Goal: Use online tool/utility: Utilize a website feature to perform a specific function

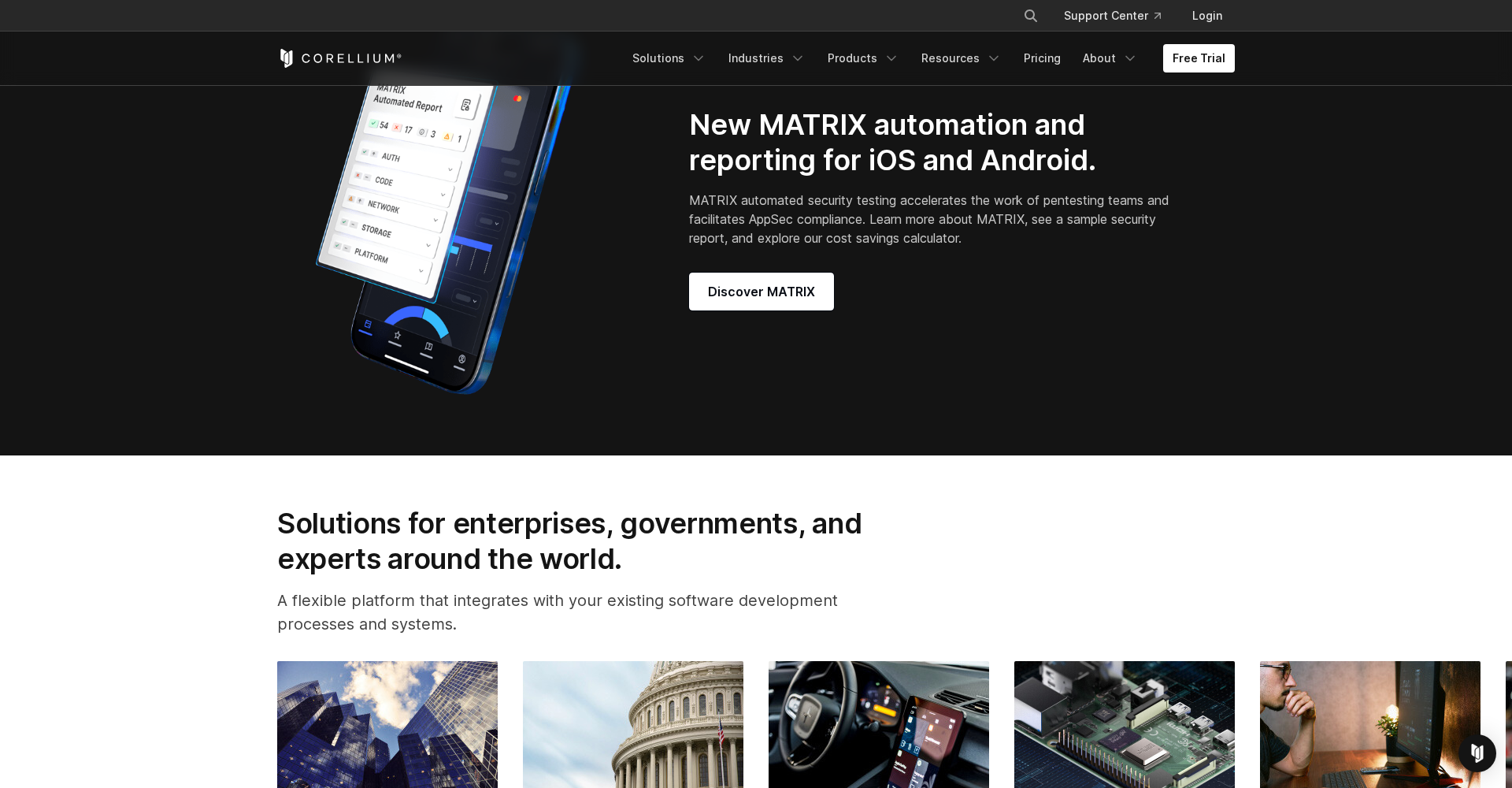
scroll to position [1516, 0]
click at [753, 299] on span "Discover MATRIX" at bounding box center [761, 291] width 107 height 19
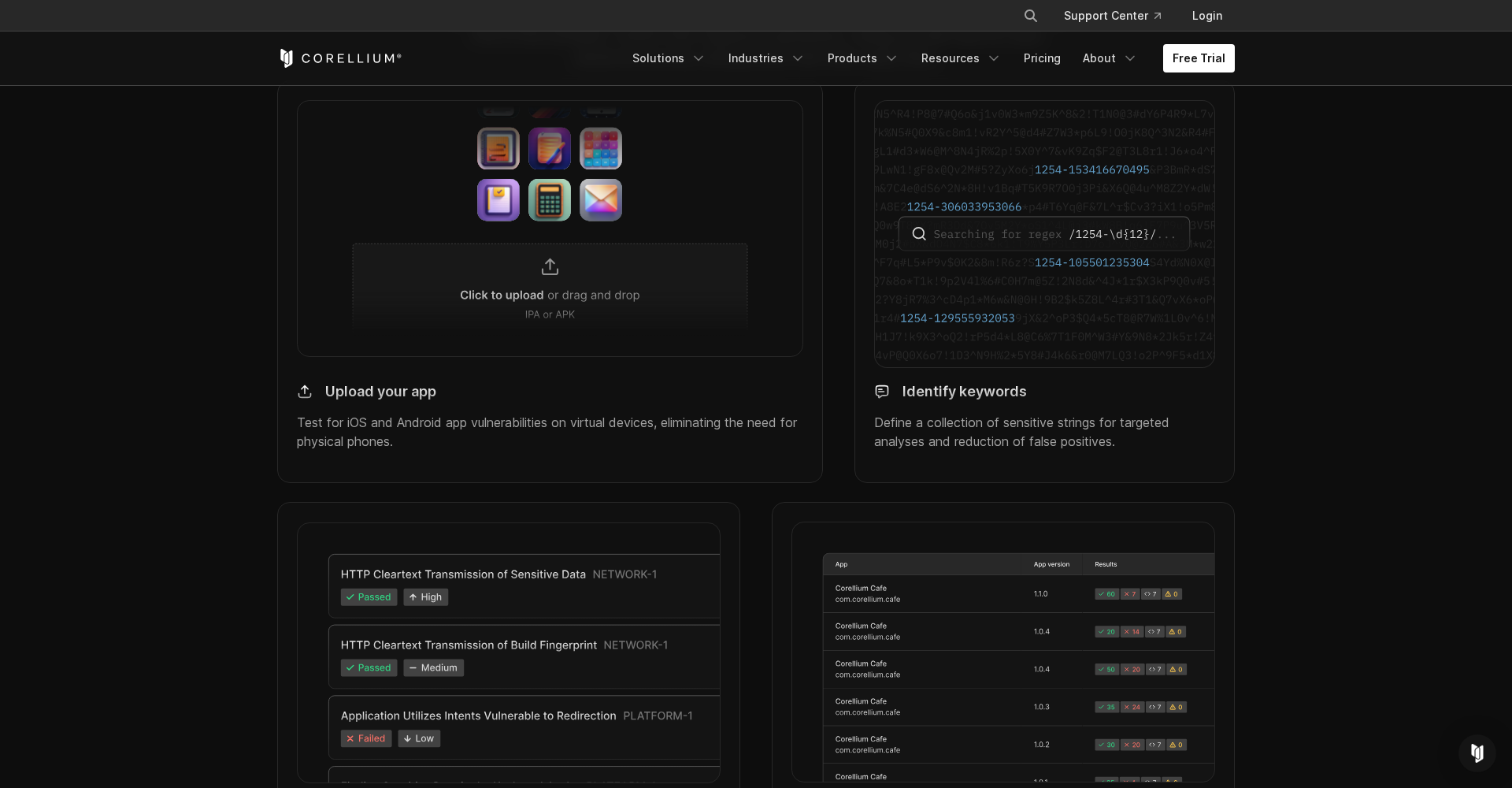
scroll to position [1436, 0]
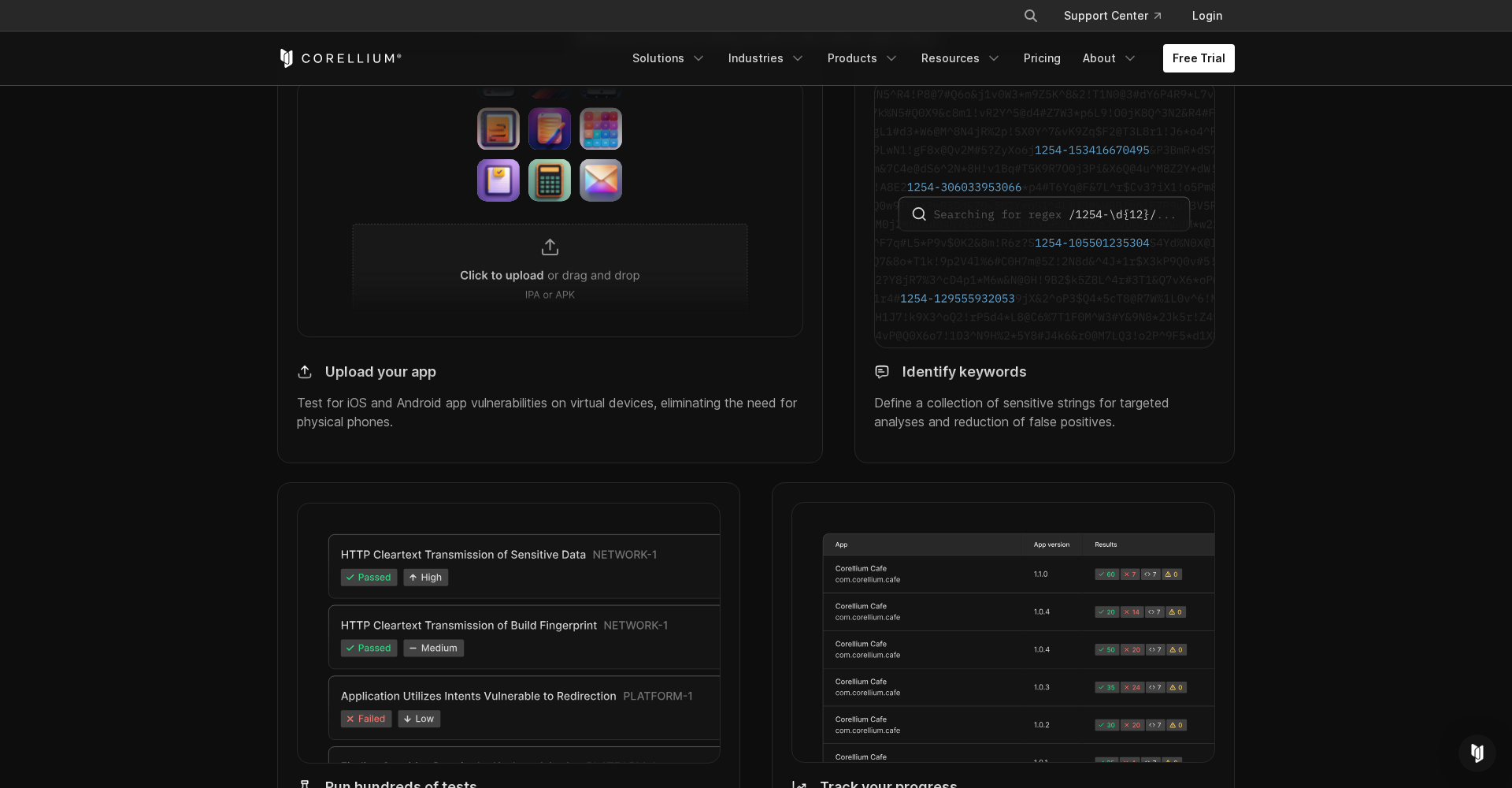
click at [380, 381] on h4 "Upload your app" at bounding box center [380, 372] width 111 height 18
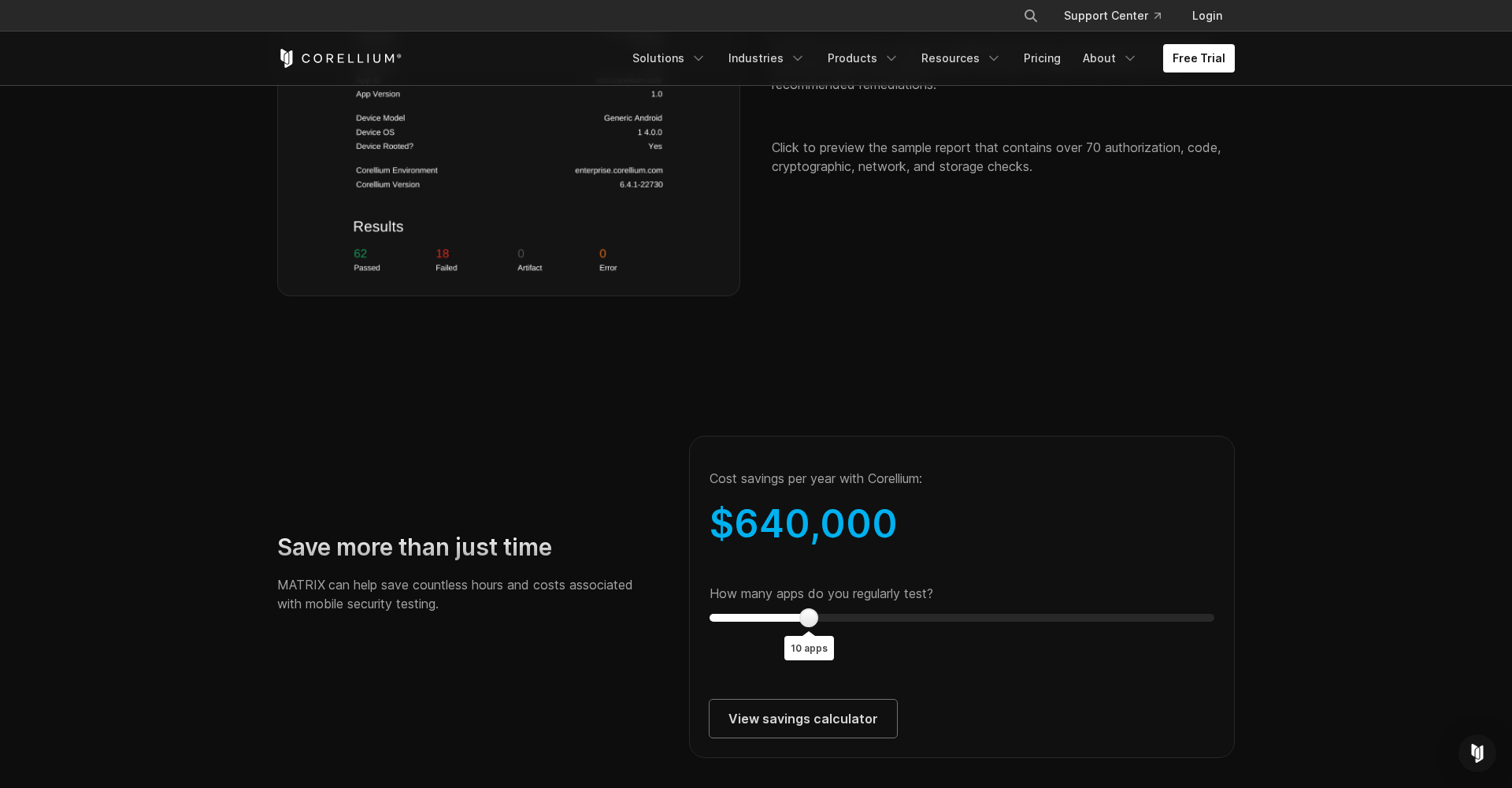
scroll to position [2625, 0]
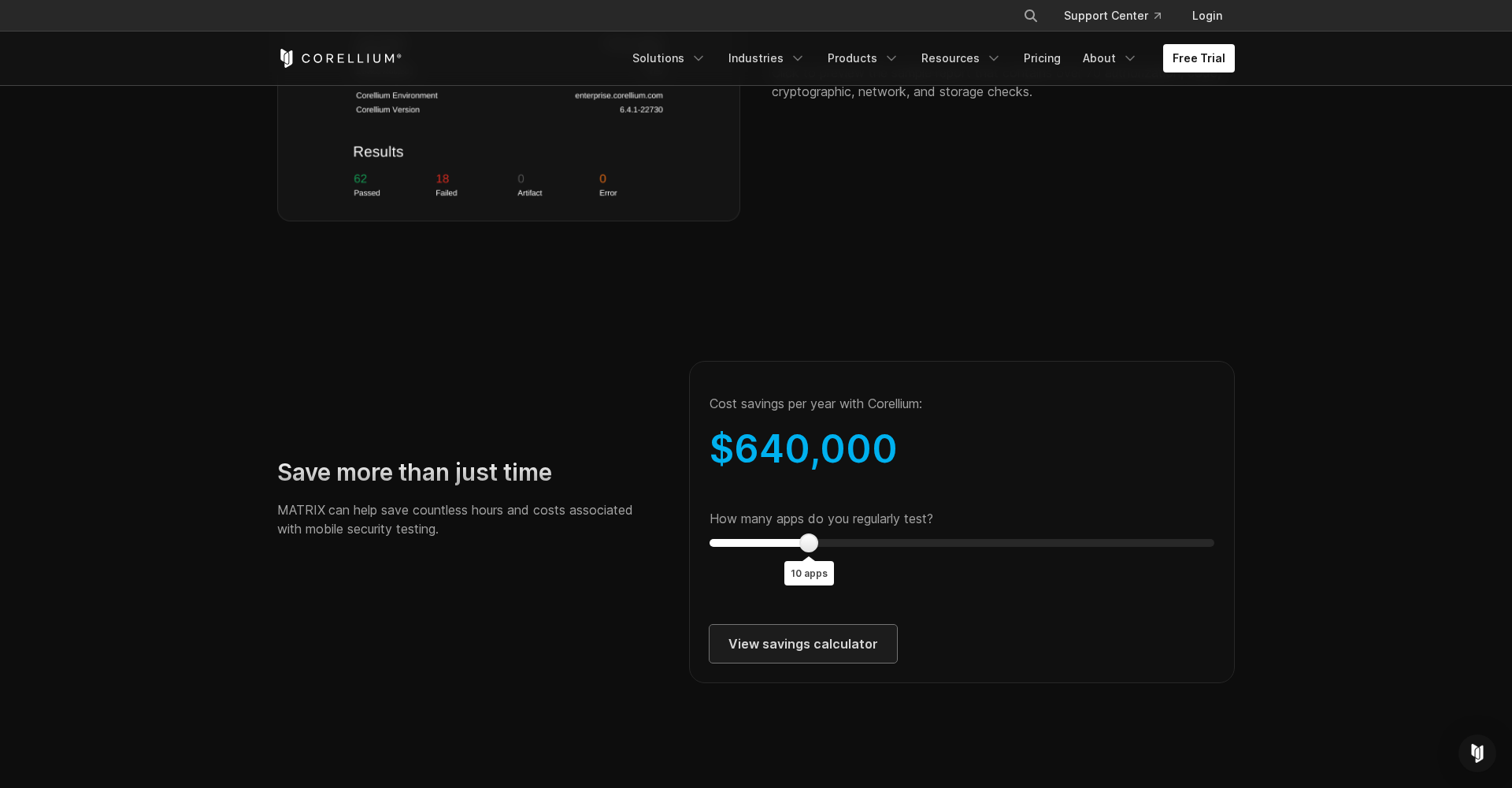
click at [771, 657] on link "View savings calculator" at bounding box center [803, 643] width 187 height 38
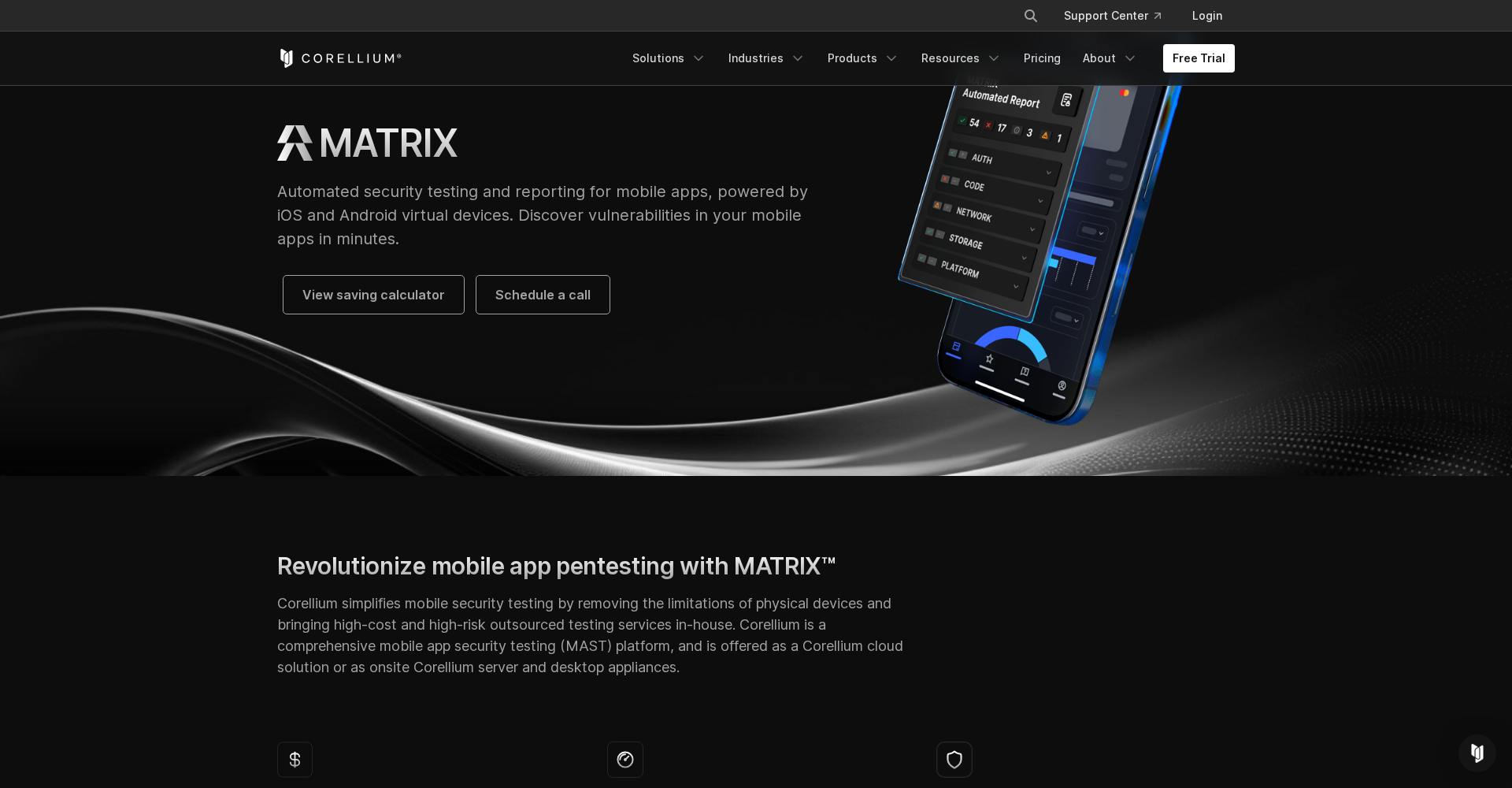
scroll to position [0, 0]
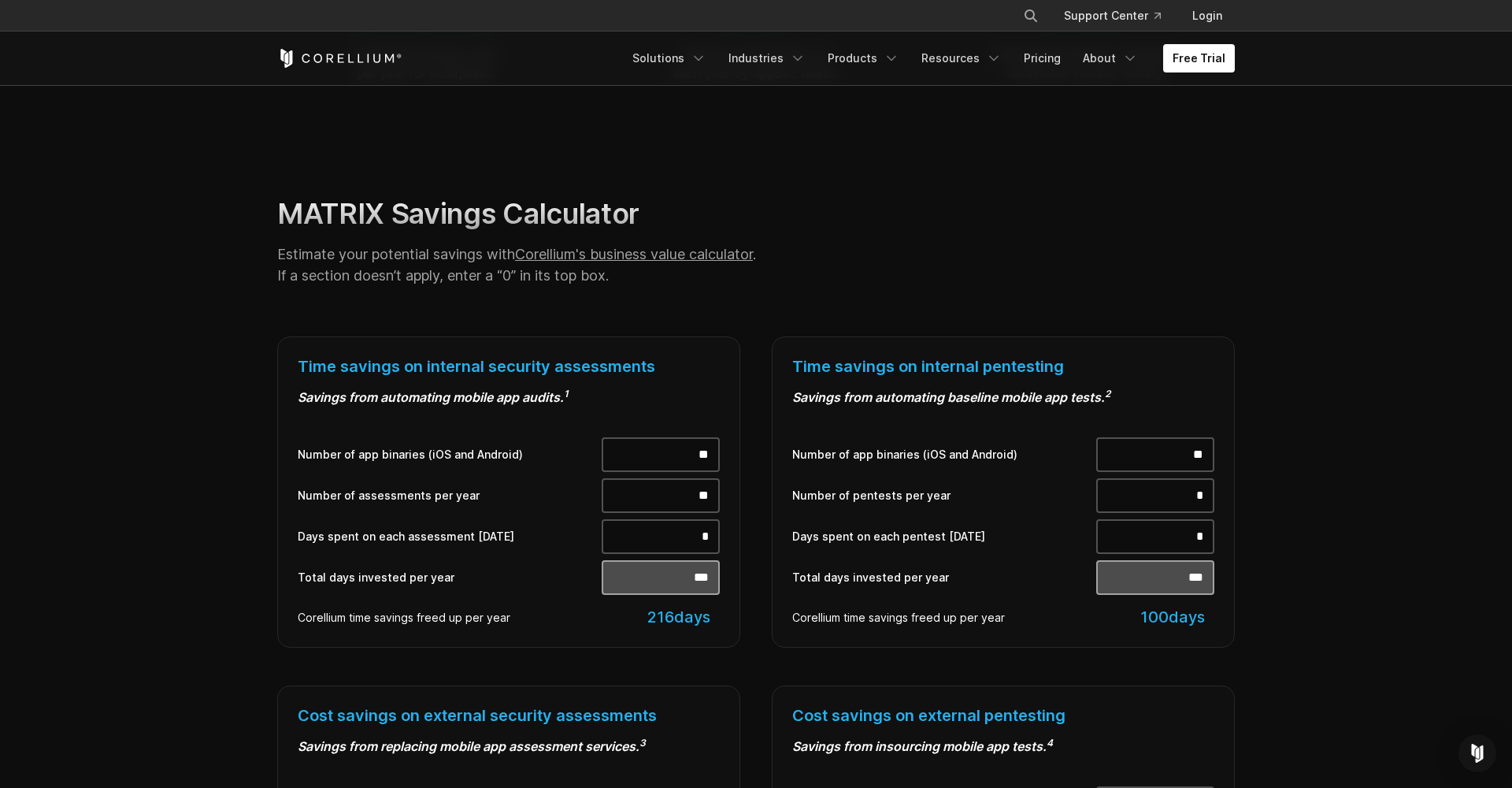
scroll to position [358, 0]
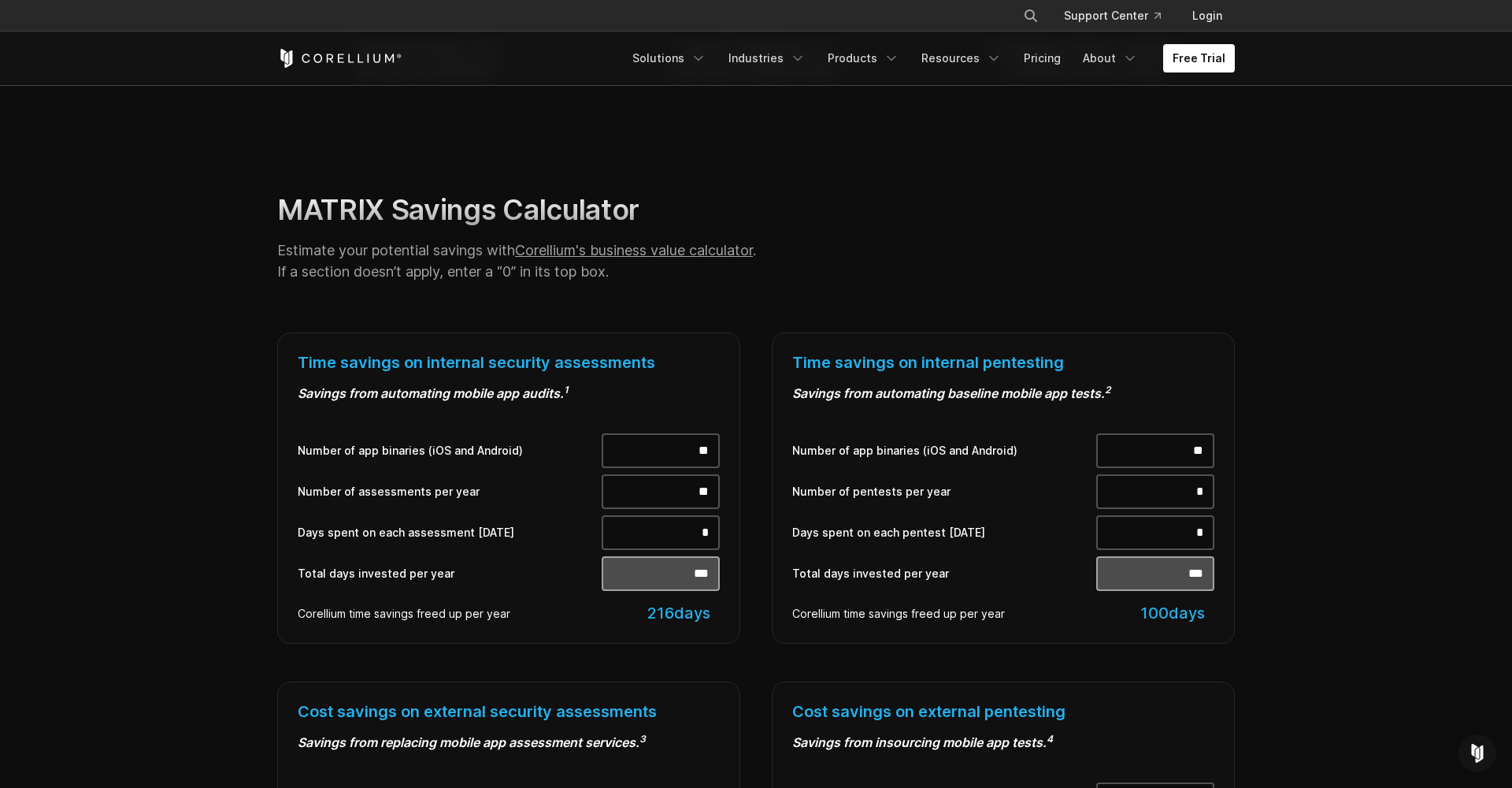
click at [676, 497] on input "**" at bounding box center [660, 491] width 118 height 35
click at [650, 530] on input "*" at bounding box center [660, 532] width 118 height 35
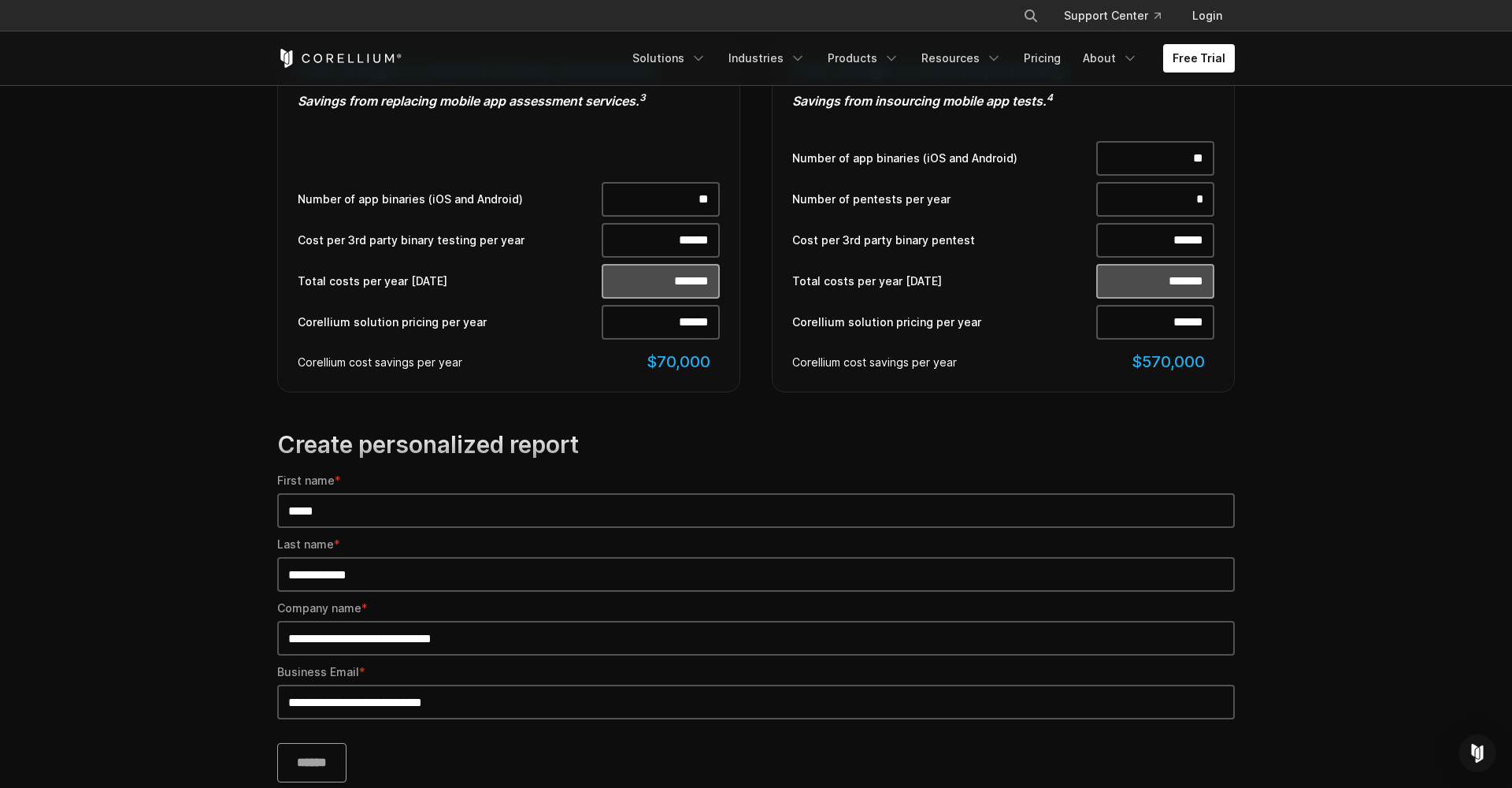
scroll to position [998, 0]
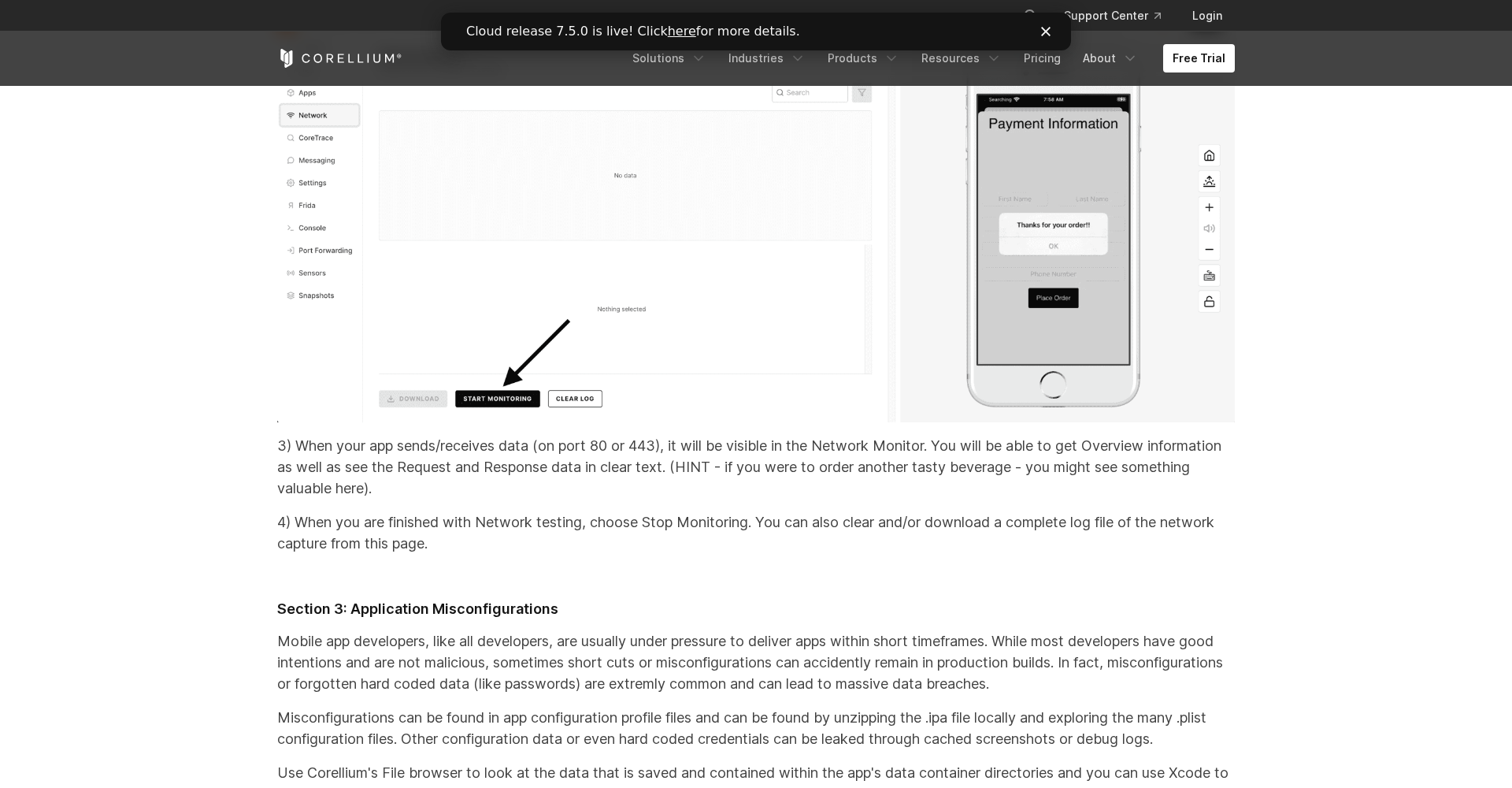
scroll to position [24040, 0]
